Goal: Task Accomplishment & Management: Use online tool/utility

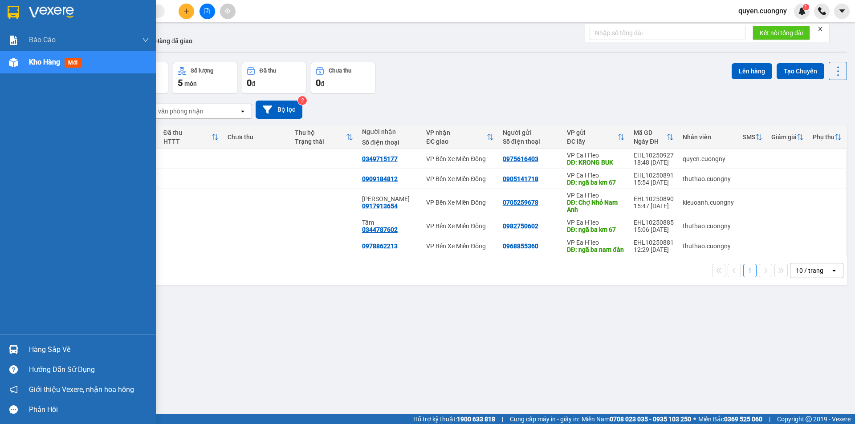
click at [53, 14] on img at bounding box center [51, 12] width 45 height 13
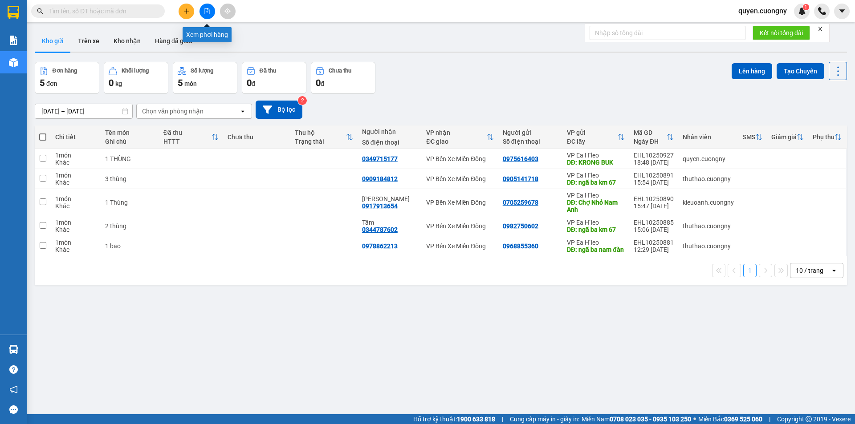
click at [208, 12] on icon "file-add" at bounding box center [207, 11] width 6 height 6
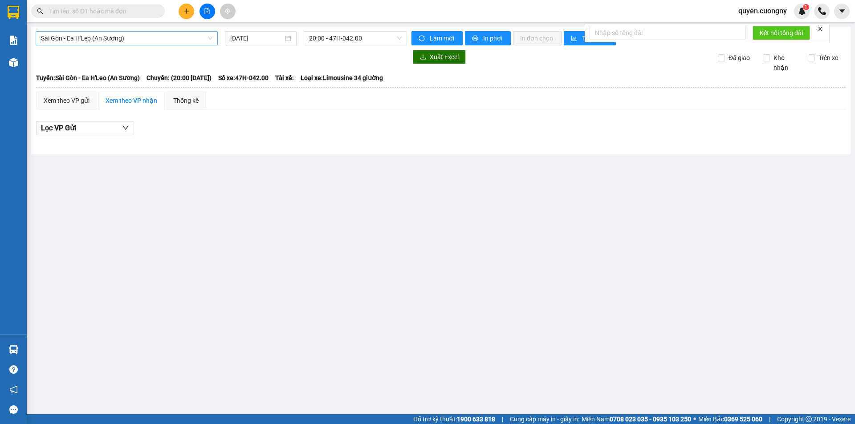
click at [141, 38] on span "Sài Gòn - Ea H'Leo (An Sương)" at bounding box center [126, 38] width 171 height 13
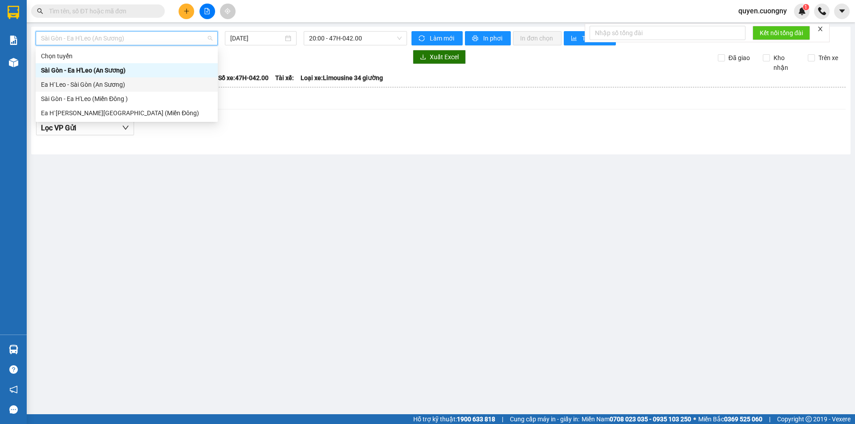
click at [123, 87] on div "Ea H`Leo - Sài Gòn (An Sương)" at bounding box center [126, 85] width 171 height 10
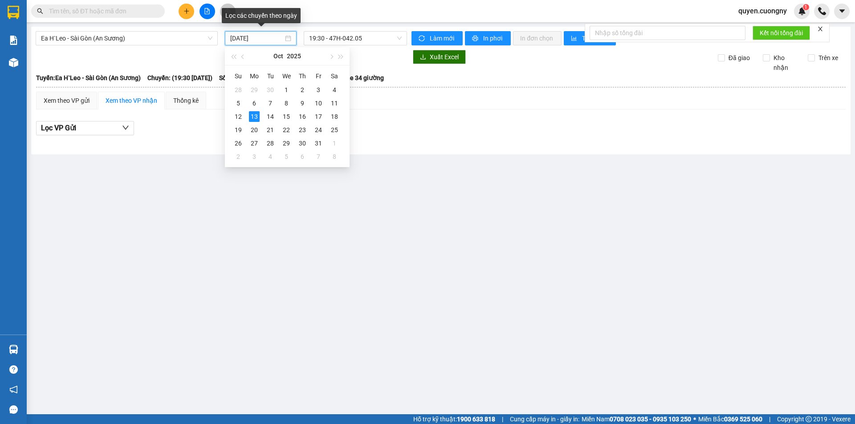
click at [271, 42] on input "[DATE]" at bounding box center [256, 38] width 53 height 10
click at [239, 113] on div "12" at bounding box center [238, 116] width 11 height 11
type input "[DATE]"
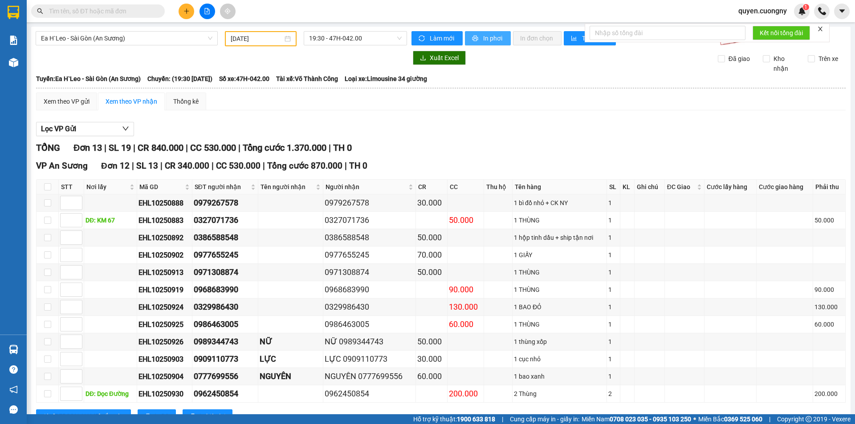
click at [483, 36] on span "In phơi" at bounding box center [493, 38] width 20 height 10
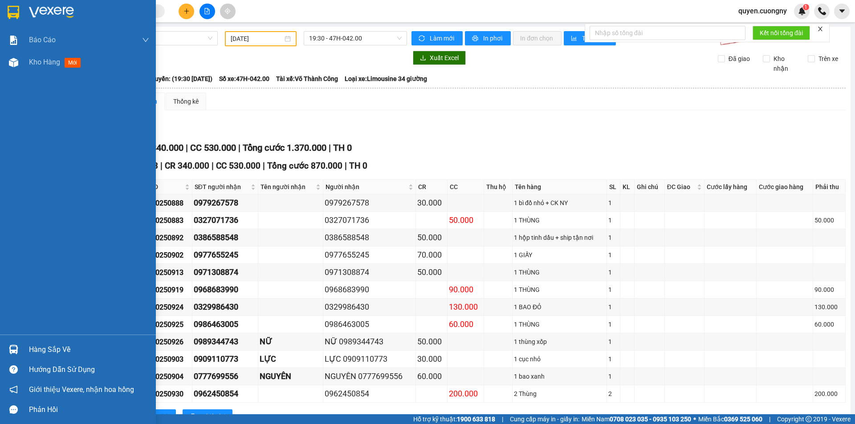
click at [16, 8] on img at bounding box center [14, 12] width 12 height 13
